Goal: Task Accomplishment & Management: Use online tool/utility

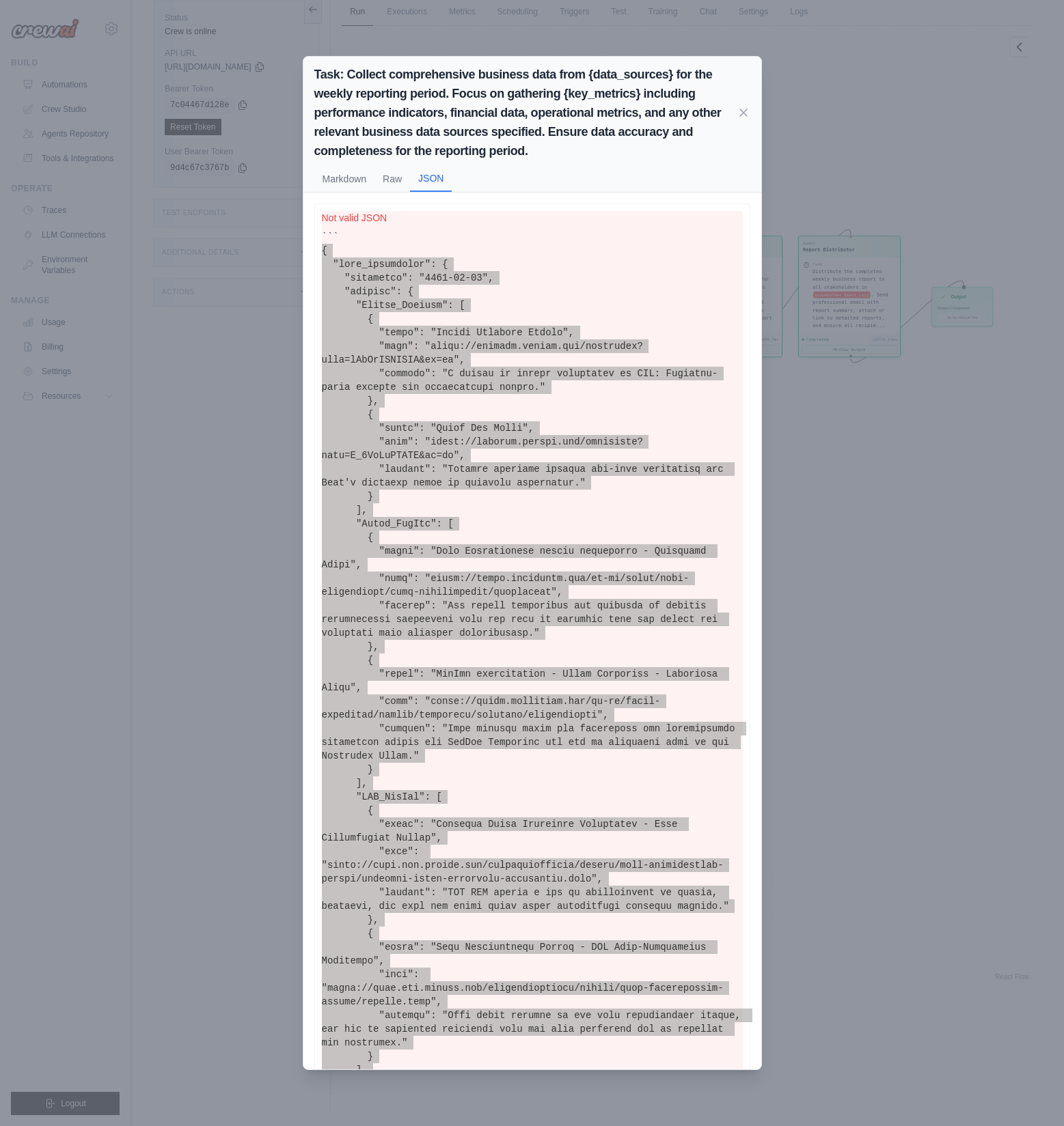
scroll to position [531, 0]
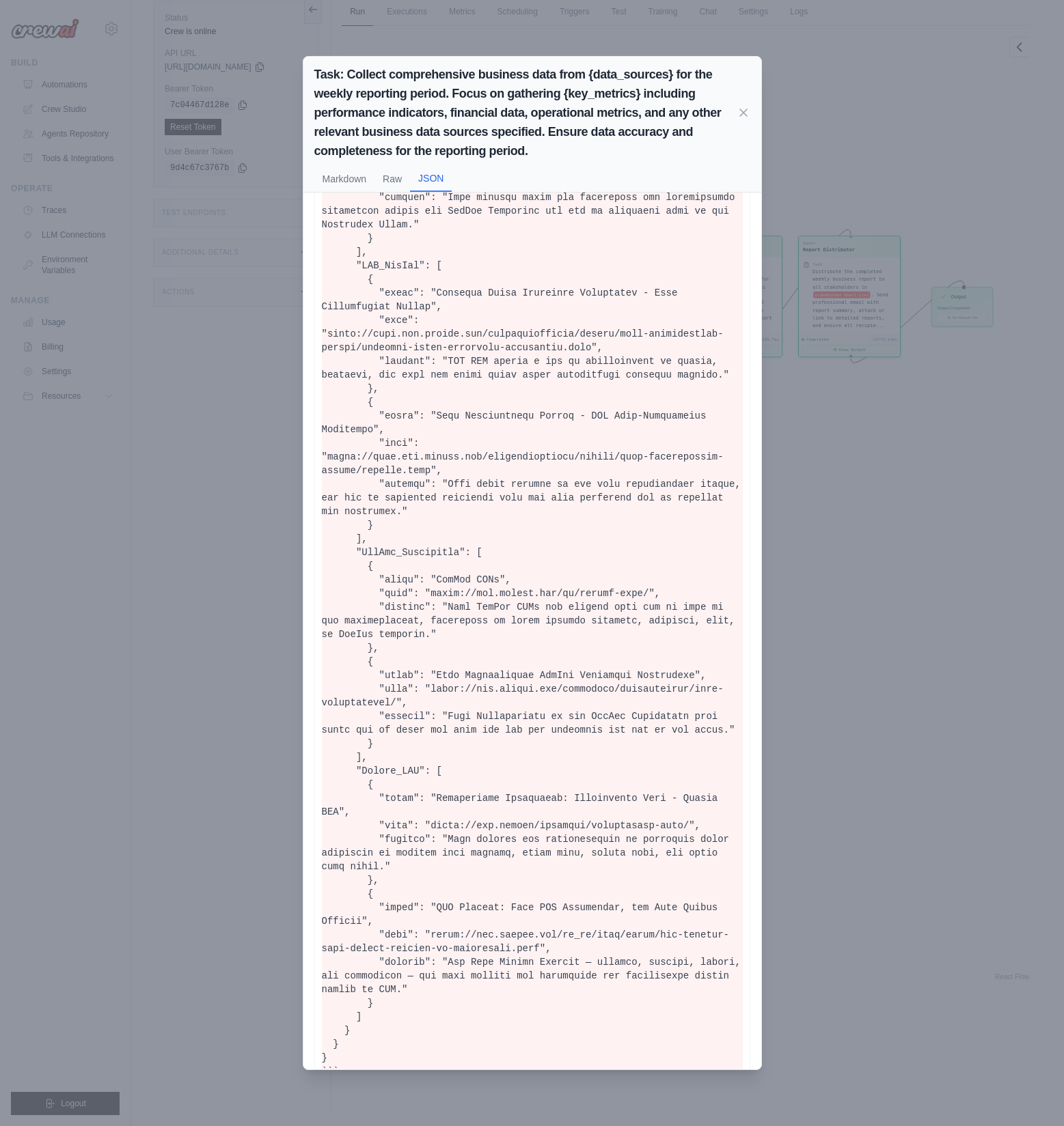
click at [155, 1006] on div "Task: Collect comprehensive business data from {data_sources} for the weekly re…" at bounding box center [532, 563] width 1064 height 1126
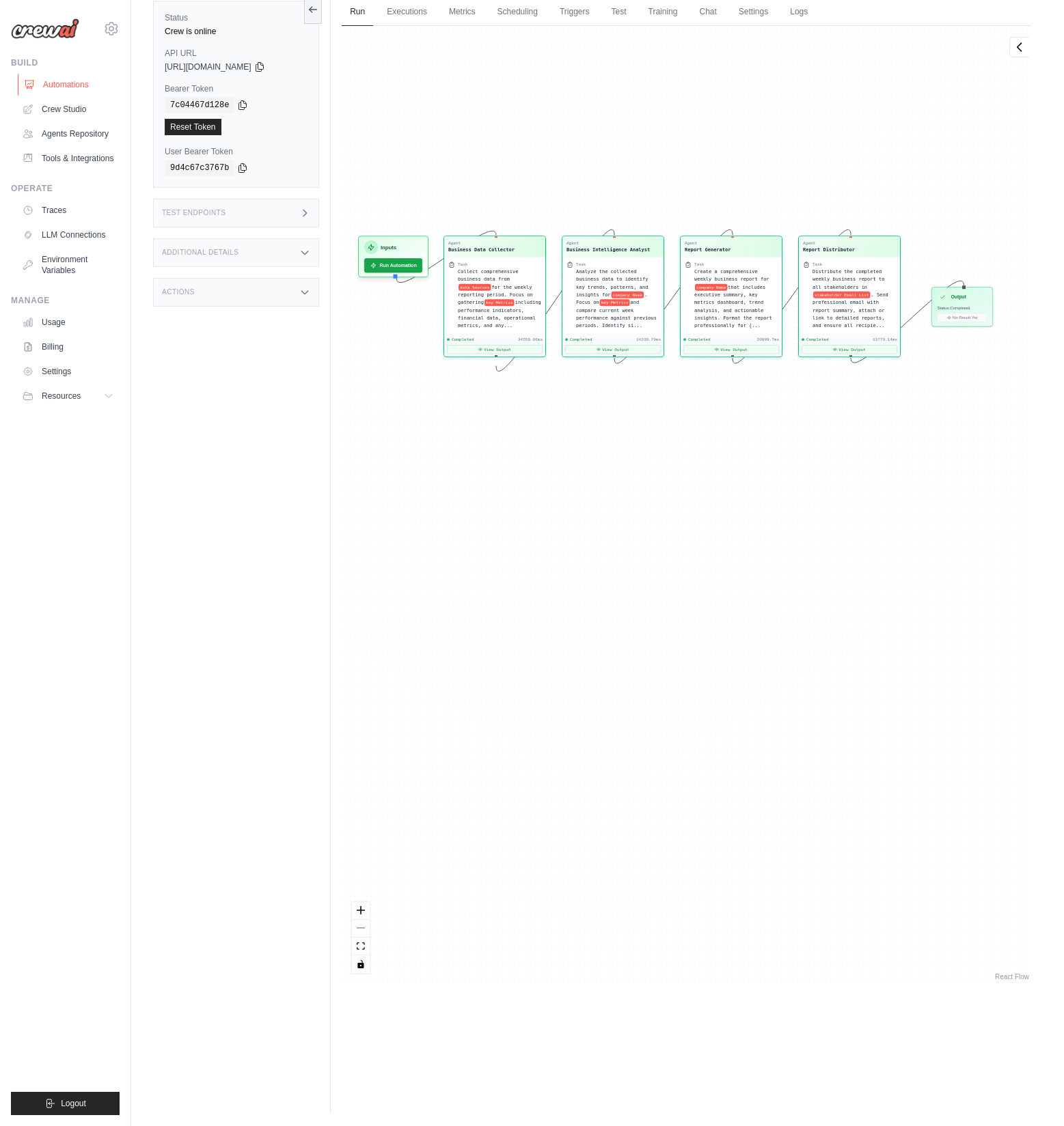
click at [48, 92] on link "Automations" at bounding box center [69, 85] width 103 height 22
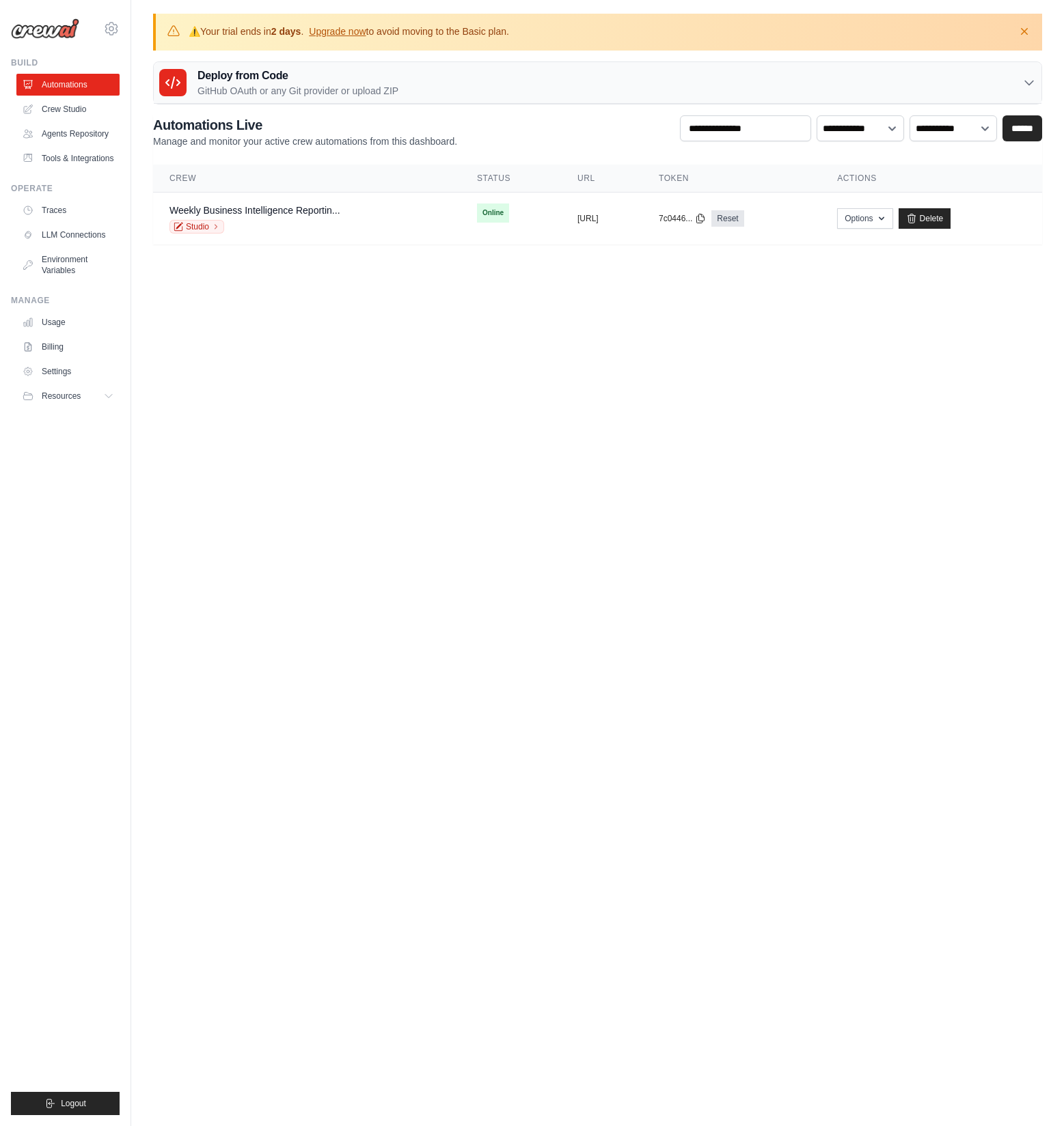
click at [1024, 81] on icon at bounding box center [1029, 82] width 14 height 14
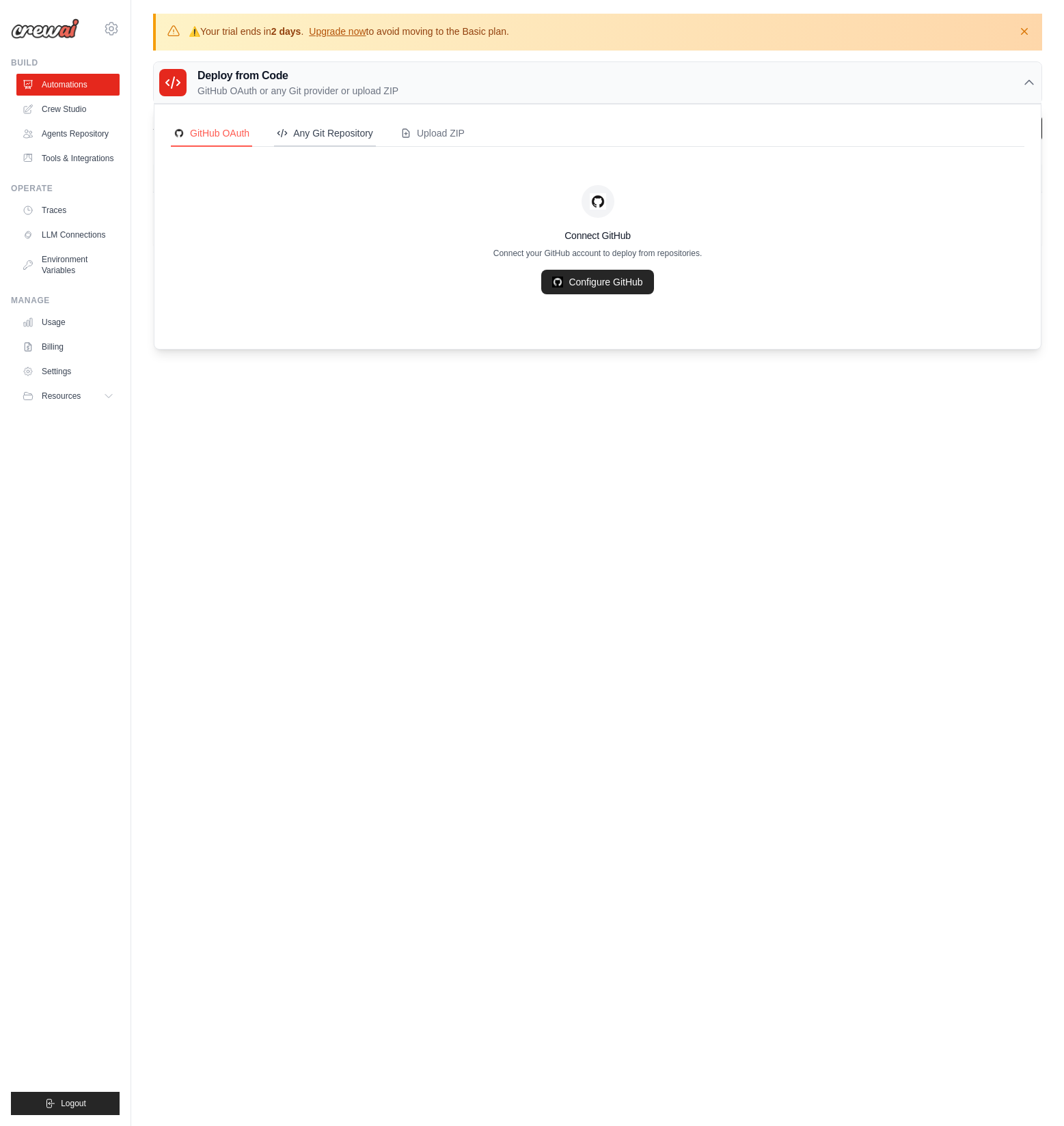
click at [349, 136] on div "Any Git Repository" at bounding box center [325, 133] width 96 height 14
click at [605, 282] on link "Add Git Repository" at bounding box center [598, 282] width 119 height 25
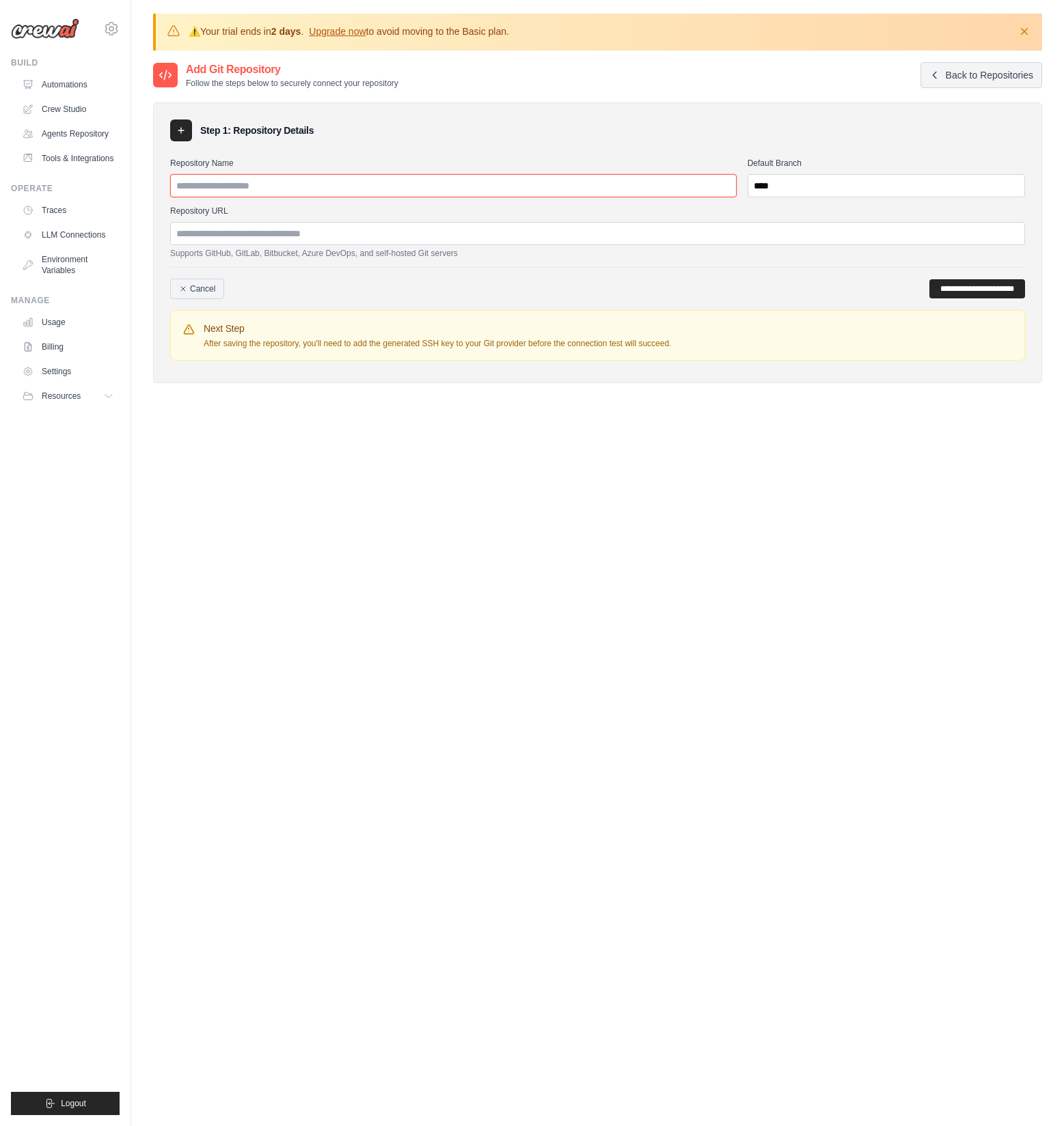
click at [289, 186] on input "Repository Name" at bounding box center [453, 186] width 566 height 23
drag, startPoint x: 938, startPoint y: 293, endPoint x: 746, endPoint y: 267, distance: 193.8
click at [746, 267] on div "**********" at bounding box center [597, 284] width 854 height 32
drag, startPoint x: 735, startPoint y: 254, endPoint x: 687, endPoint y: 355, distance: 111.8
click at [687, 355] on div "**********" at bounding box center [597, 259] width 854 height 214
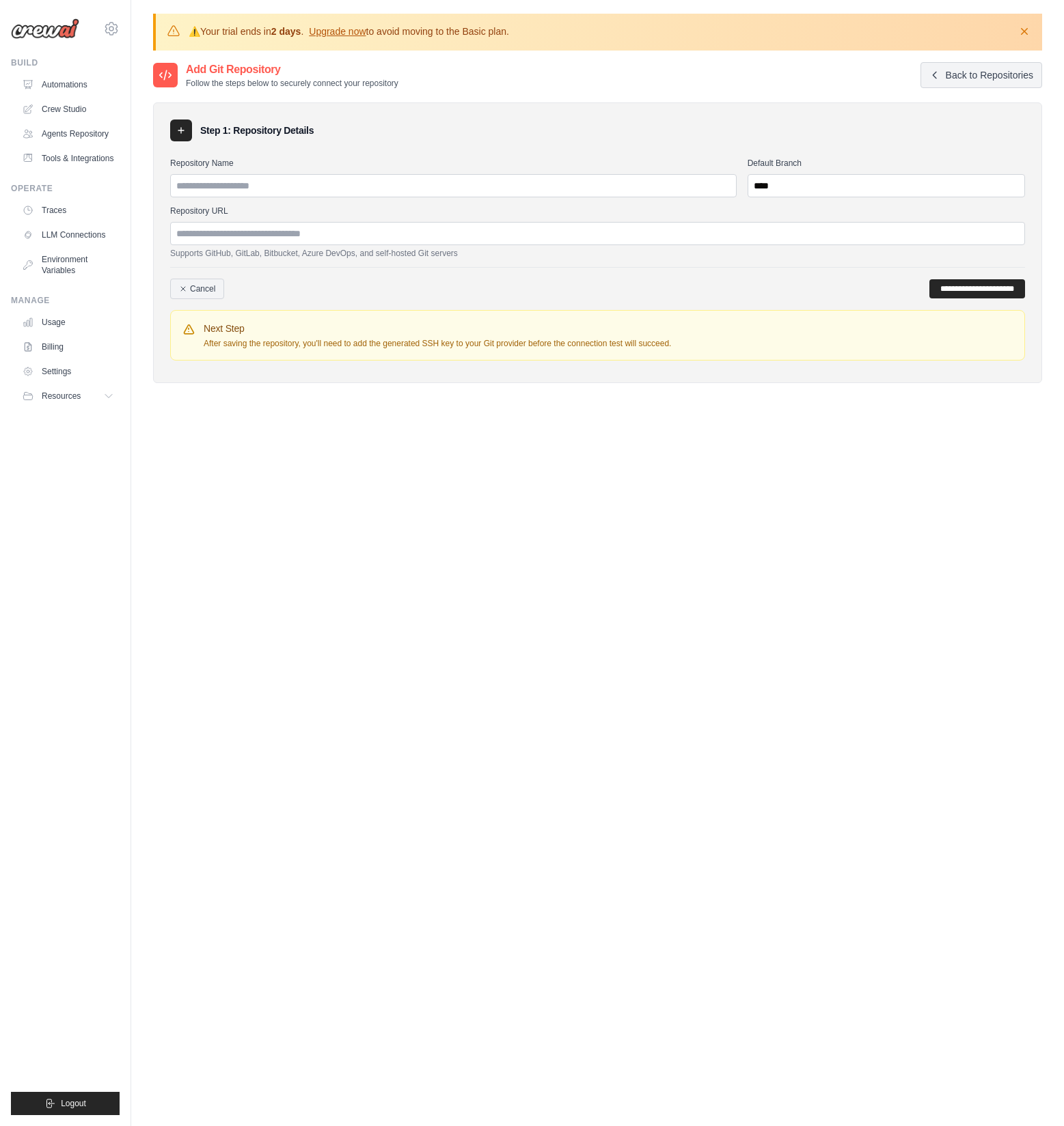
click at [627, 377] on div "**********" at bounding box center [597, 242] width 889 height 281
click at [271, 236] on input "Repository URL" at bounding box center [597, 234] width 854 height 23
click at [73, 88] on link "Automations" at bounding box center [69, 85] width 103 height 22
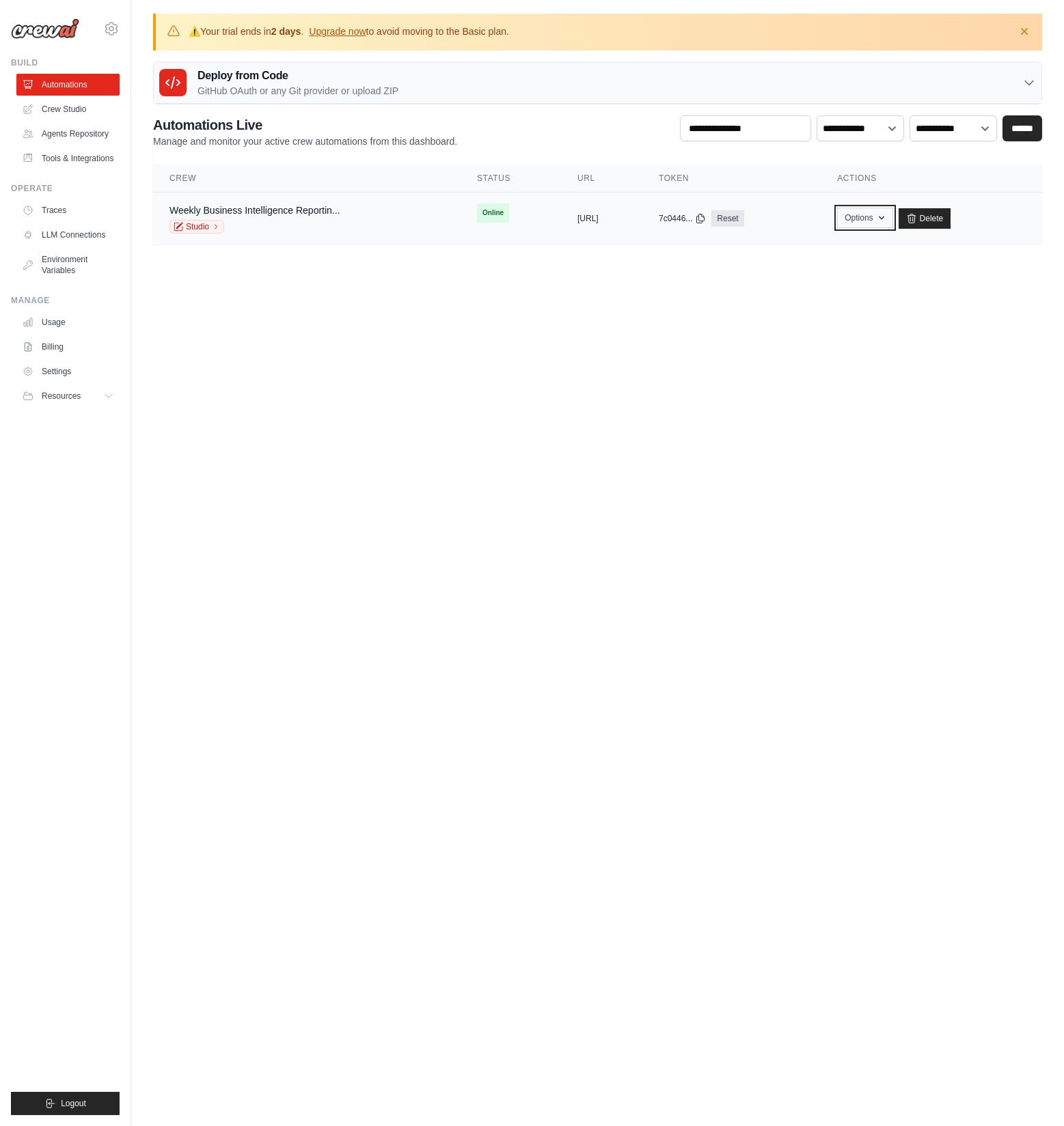
click at [887, 220] on icon "button" at bounding box center [881, 218] width 11 height 11
click at [824, 298] on link "Export React TSX Component" at bounding box center [816, 299] width 153 height 25
click at [887, 219] on icon "button" at bounding box center [881, 218] width 11 height 11
click at [857, 295] on link "Export React TSX Component" at bounding box center [816, 299] width 153 height 25
